Goal: Find specific page/section: Find specific page/section

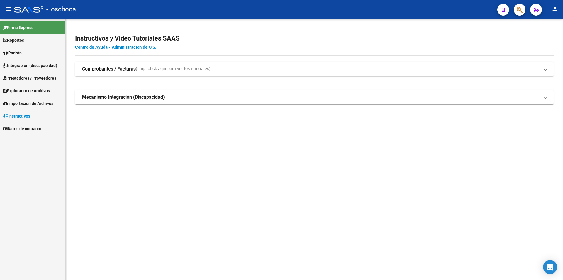
click at [21, 65] on span "Integración (discapacidad)" at bounding box center [30, 65] width 54 height 6
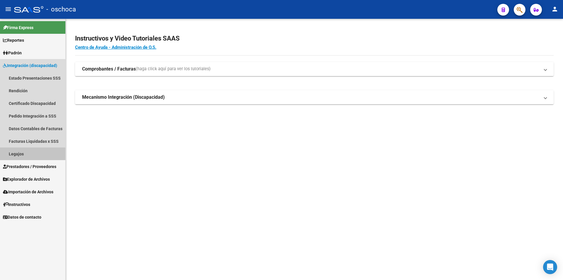
click at [21, 155] on link "Legajos" at bounding box center [32, 153] width 65 height 13
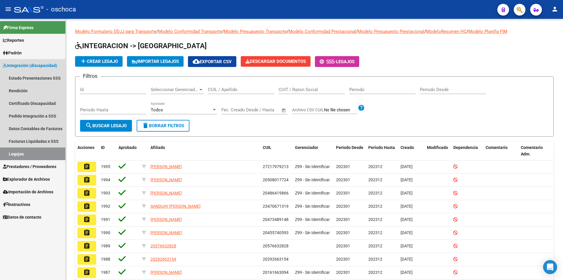
click at [21, 155] on link "Legajos" at bounding box center [32, 153] width 65 height 13
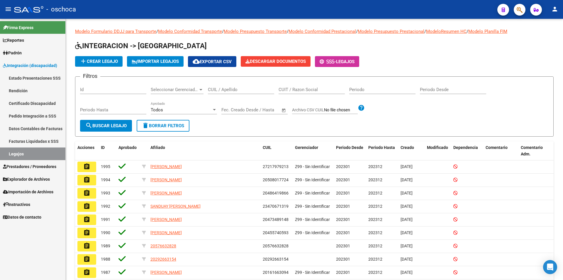
click at [27, 66] on span "Integración (discapacidad)" at bounding box center [30, 65] width 54 height 6
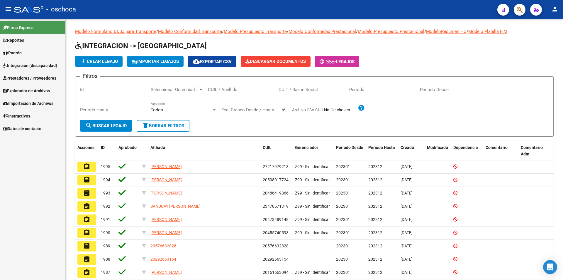
click at [27, 66] on span "Integración (discapacidad)" at bounding box center [30, 65] width 54 height 6
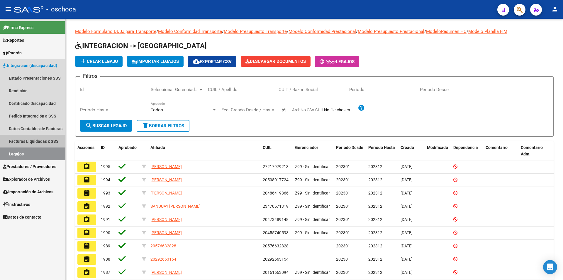
click at [20, 141] on link "Facturas Liquidadas x SSS" at bounding box center [32, 141] width 65 height 13
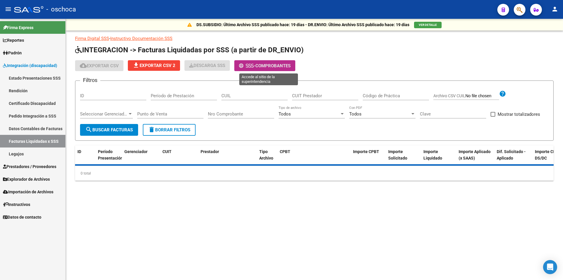
click at [264, 64] on span "Comprobantes" at bounding box center [273, 65] width 35 height 5
